Goal: Information Seeking & Learning: Check status

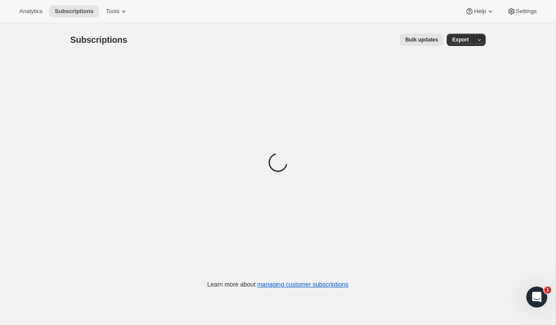
scroll to position [23, 0]
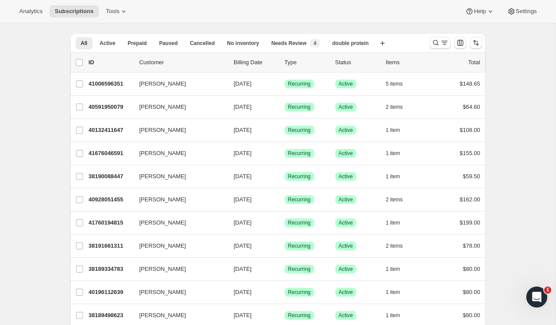
click at [28, 18] on div "Analytics Subscriptions Tools Help Settings" at bounding box center [278, 11] width 556 height 23
click at [28, 9] on span "Analytics" at bounding box center [30, 11] width 23 height 7
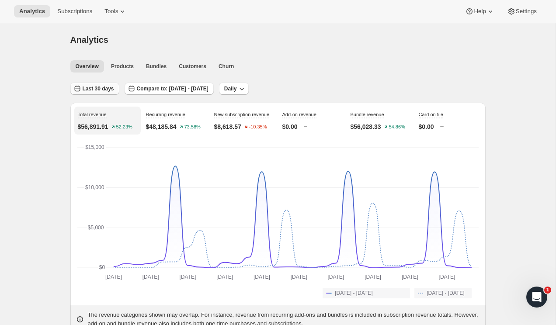
click at [108, 87] on span "Last 30 days" at bounding box center [98, 88] width 31 height 7
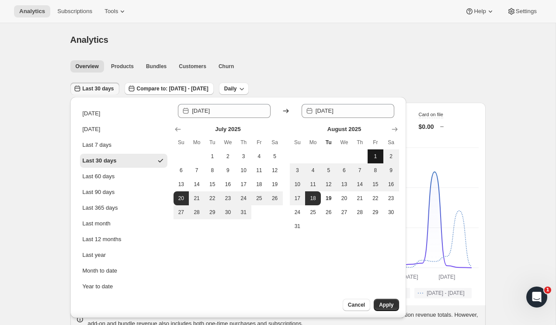
click at [378, 161] on button "1" at bounding box center [376, 157] width 16 height 14
type input "[DATE]"
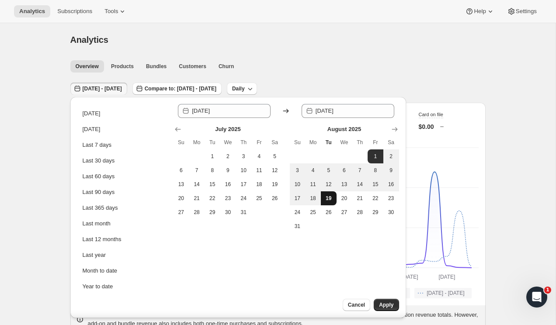
click at [331, 197] on span "19" at bounding box center [329, 198] width 9 height 7
type input "[DATE]"
click at [395, 307] on button "Apply" at bounding box center [386, 305] width 25 height 12
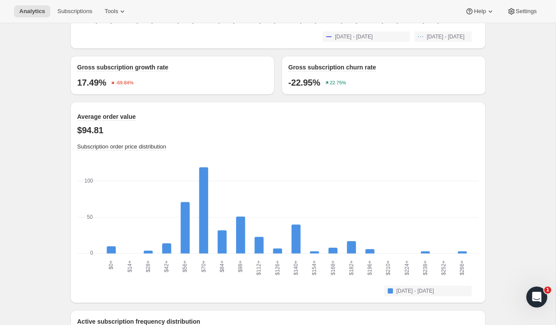
scroll to position [810, 0]
